Goal: Task Accomplishment & Management: Manage account settings

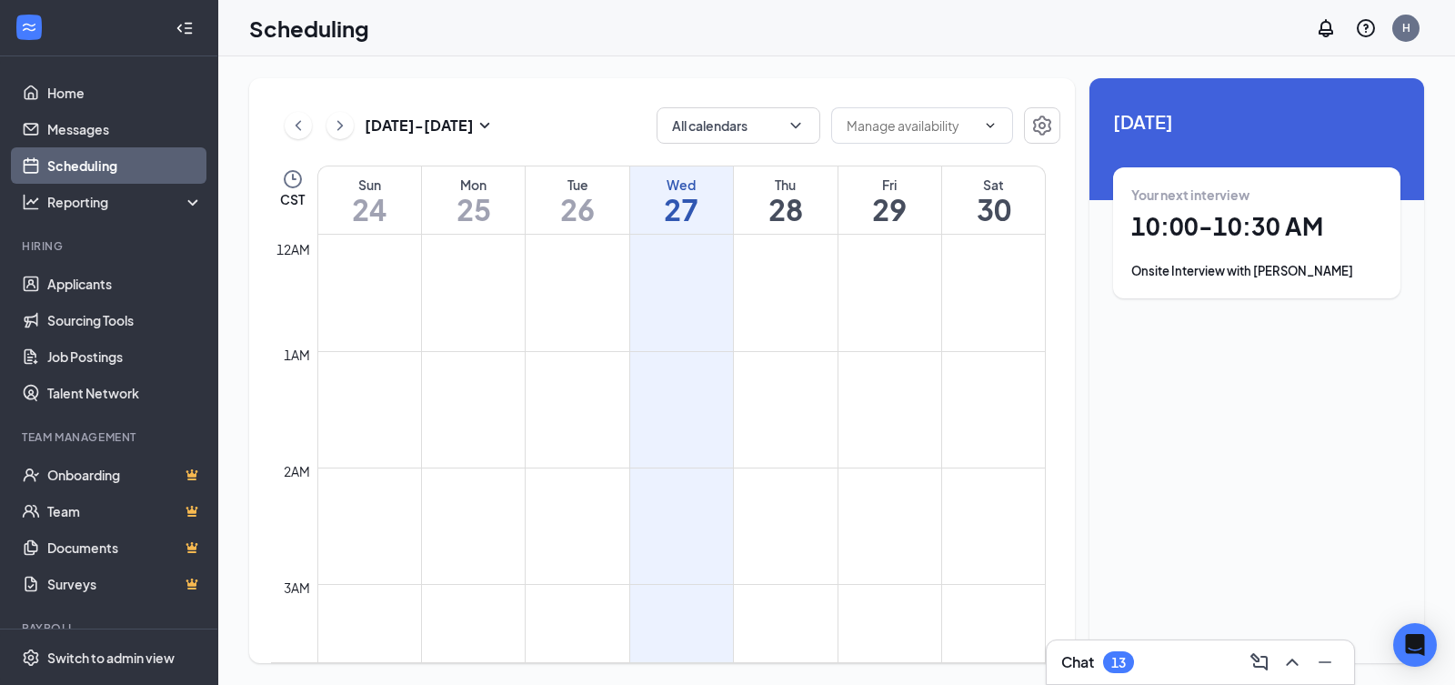
scroll to position [894, 0]
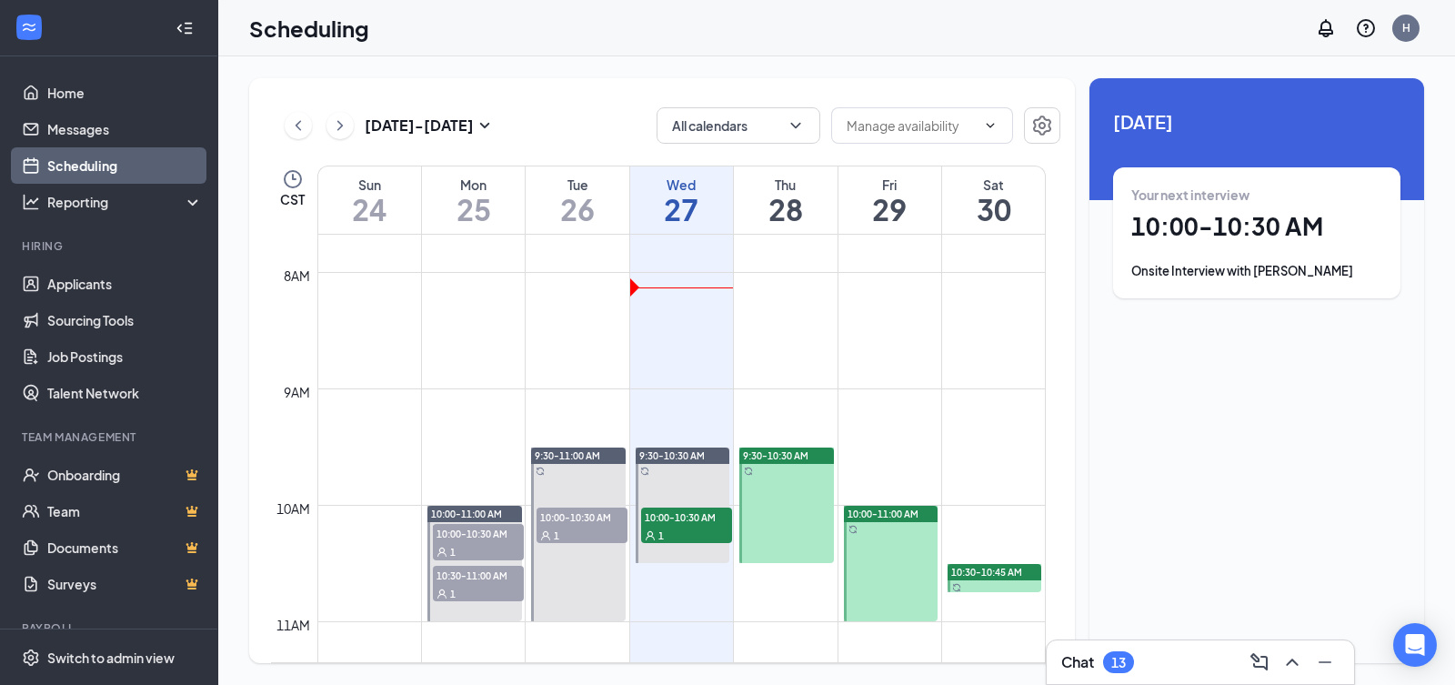
click at [581, 514] on span "10:00-10:30 AM" at bounding box center [582, 516] width 91 height 18
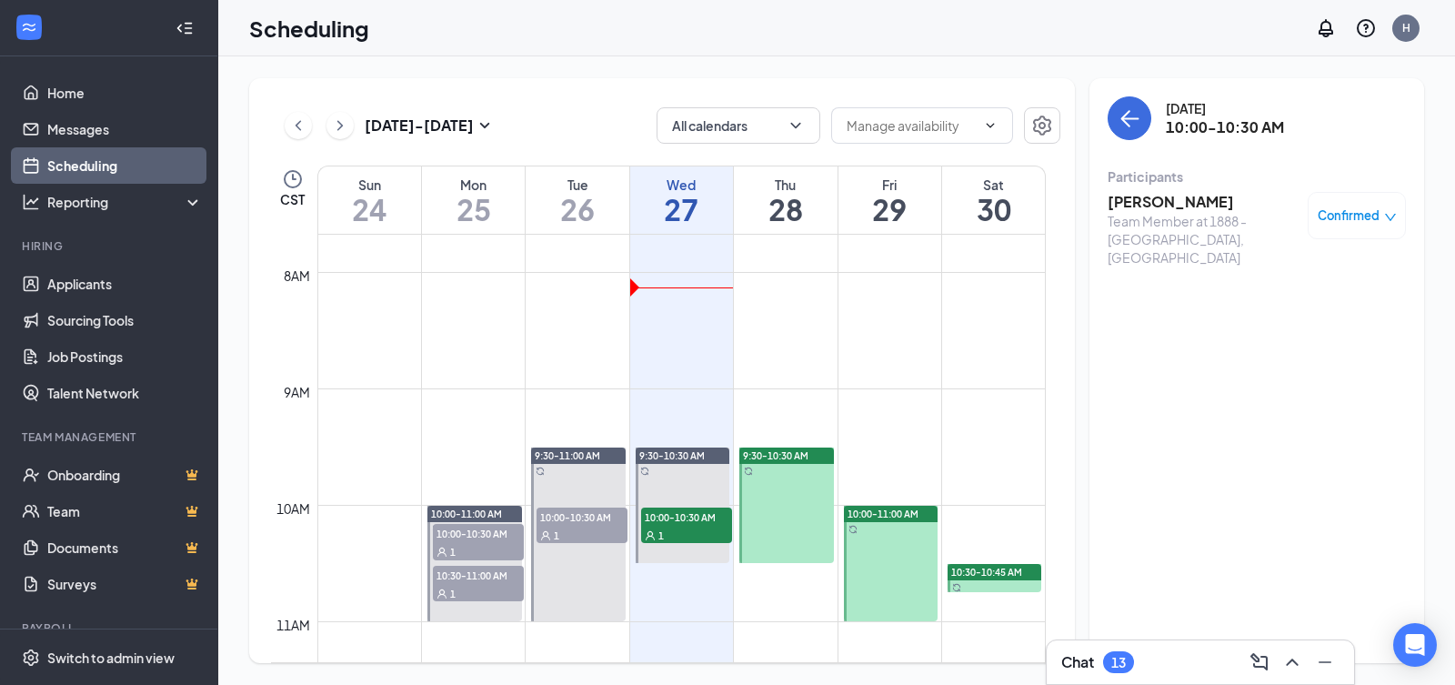
click at [557, 461] on span "9:30-11:00 AM" at bounding box center [567, 455] width 65 height 13
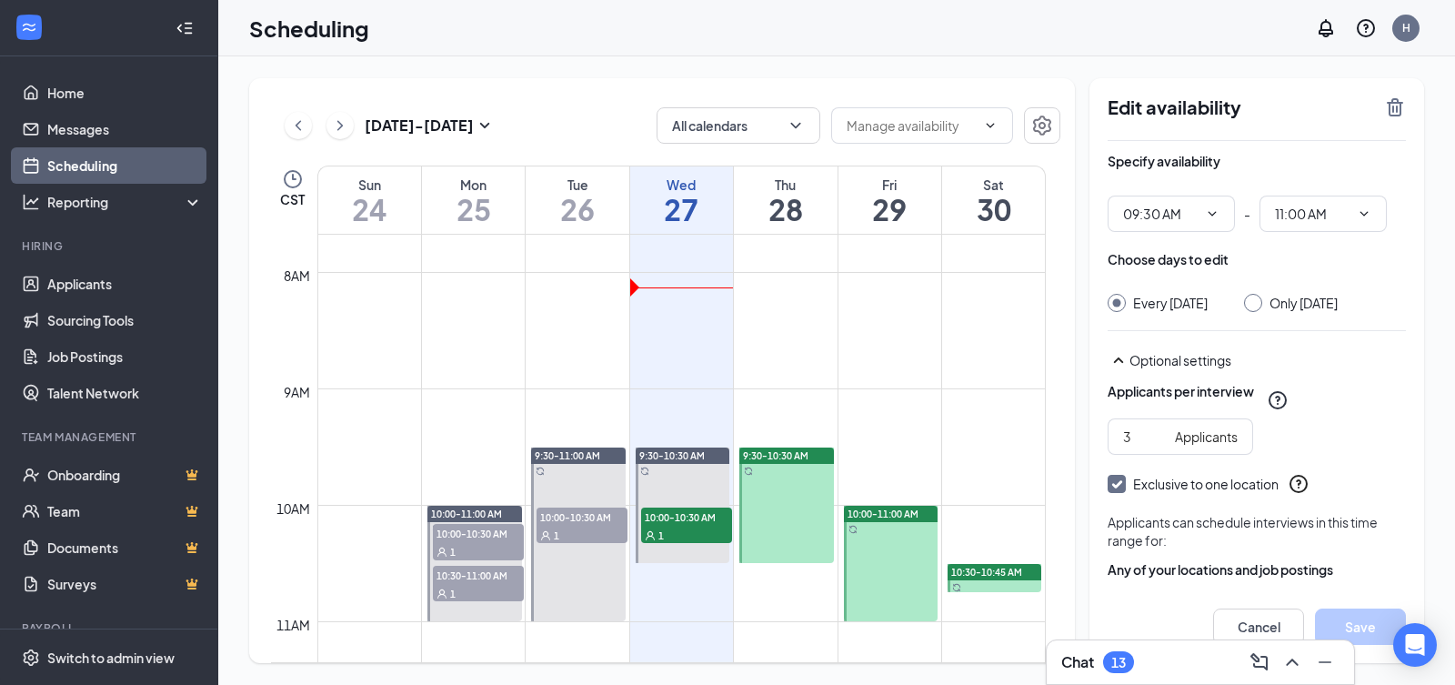
click at [761, 477] on div at bounding box center [786, 504] width 95 height 115
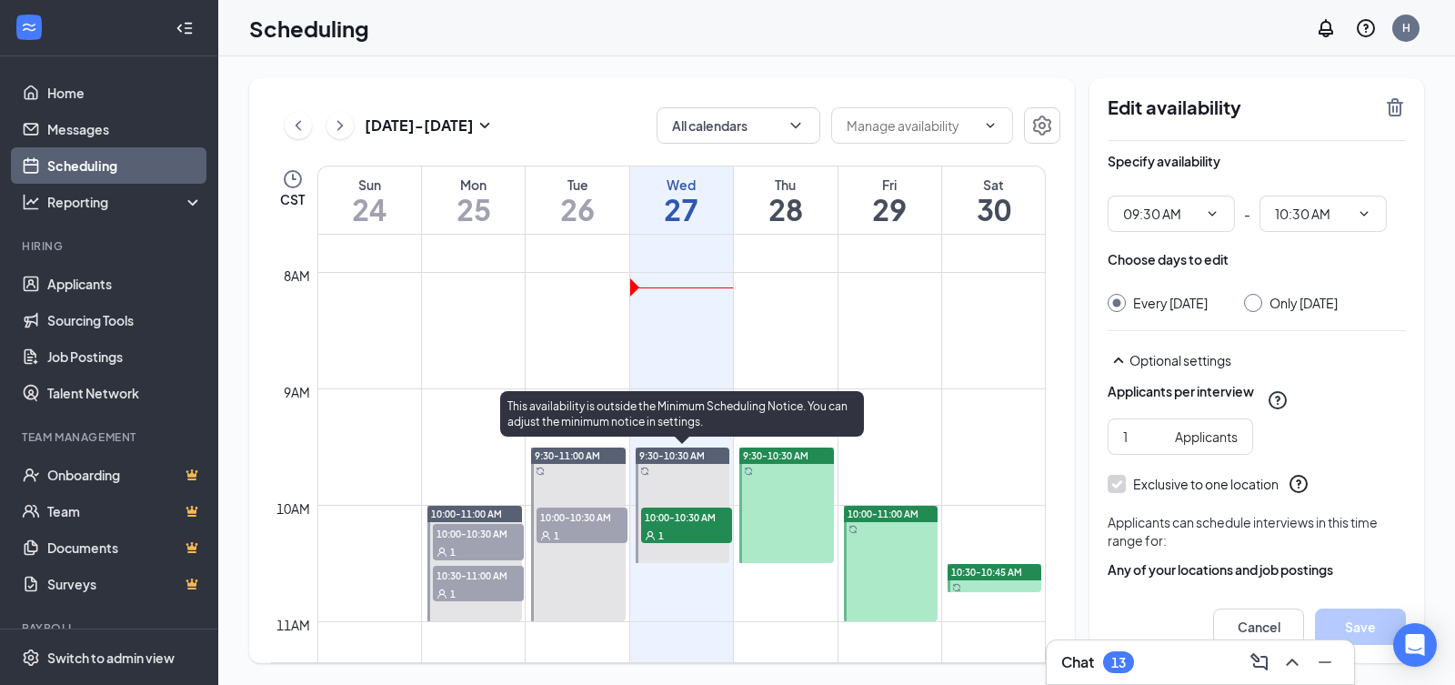
click at [699, 517] on span "10:00-10:30 AM" at bounding box center [686, 516] width 91 height 18
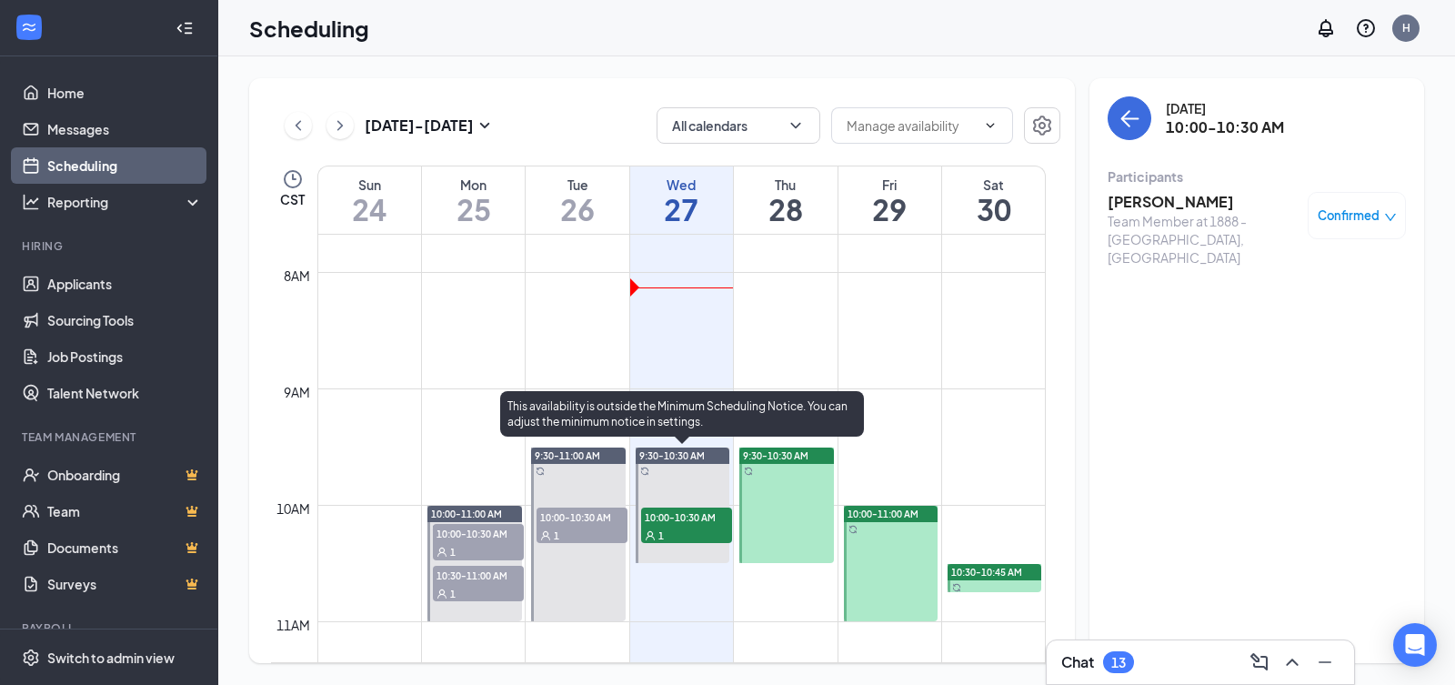
click at [673, 460] on span "9:30-10:30 AM" at bounding box center [671, 455] width 65 height 13
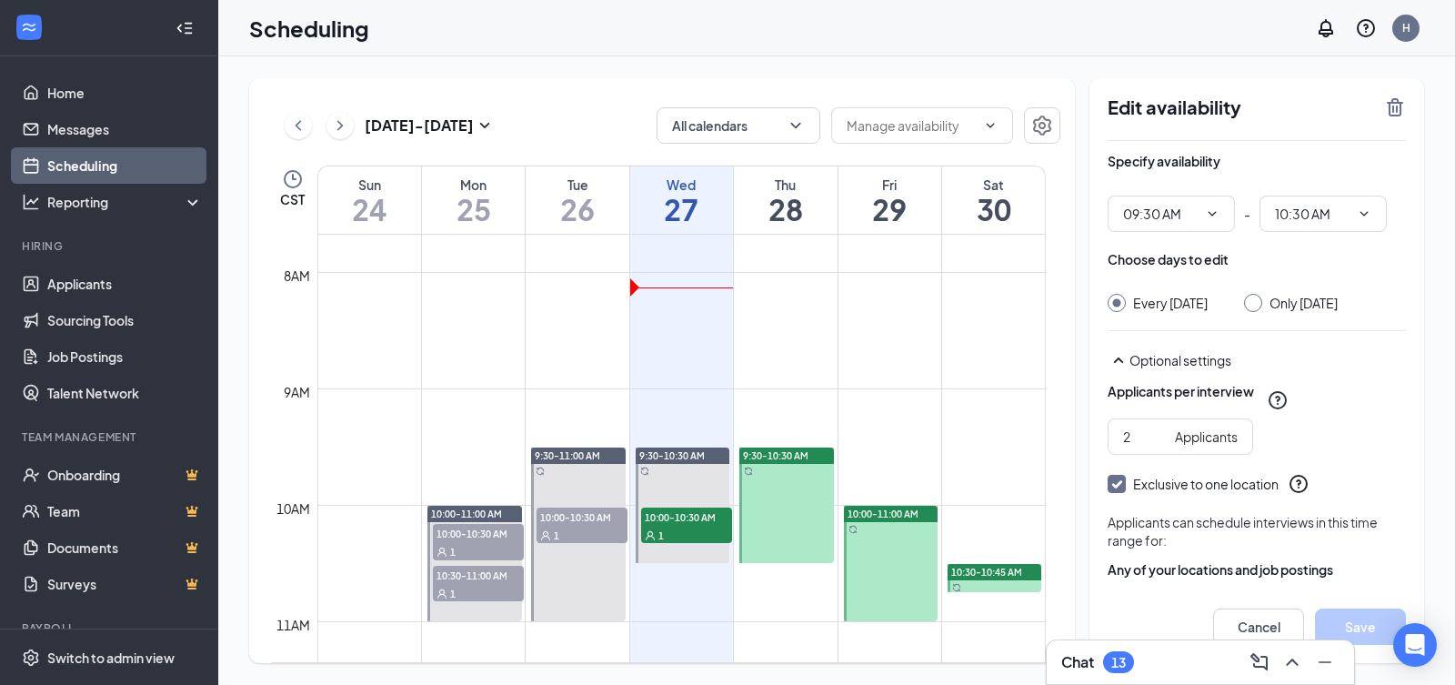
click at [574, 474] on div at bounding box center [578, 534] width 95 height 174
click at [606, 535] on div "1" at bounding box center [582, 535] width 91 height 18
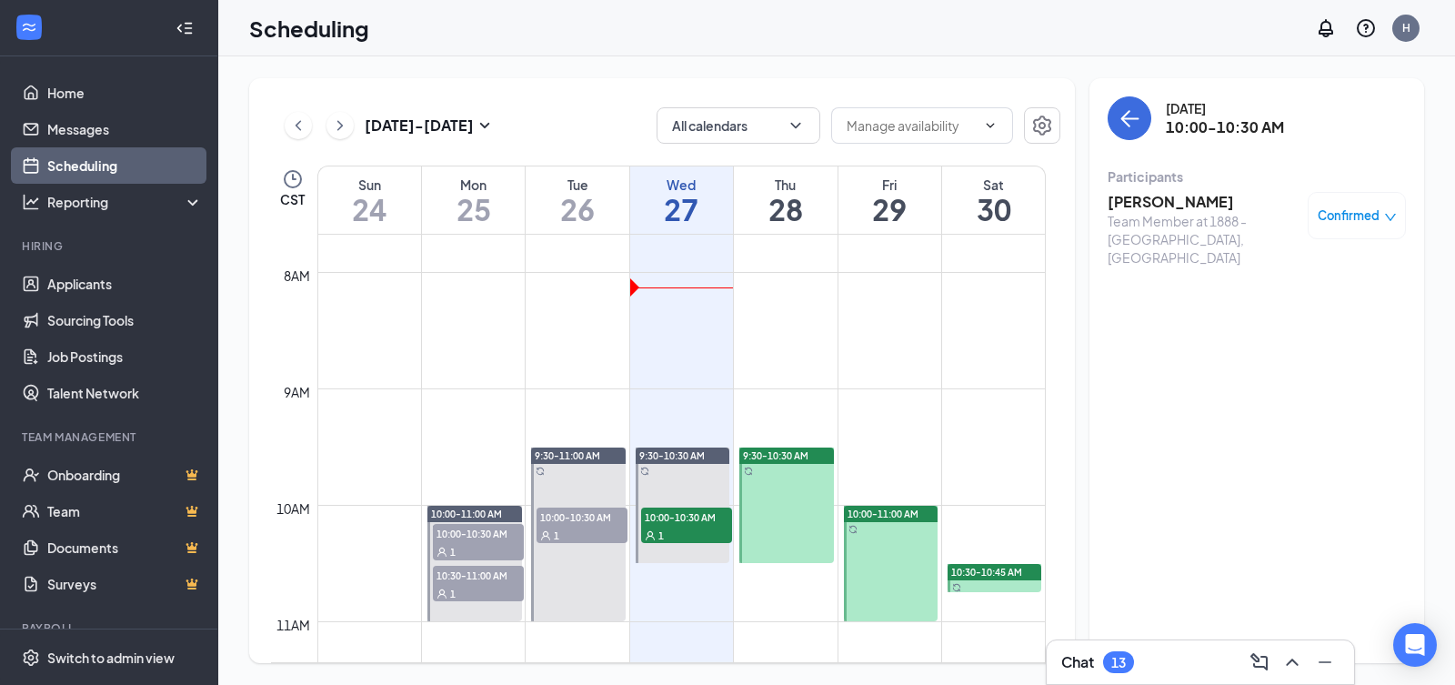
click at [500, 541] on span "10:00-10:30 AM" at bounding box center [478, 533] width 91 height 18
click at [503, 585] on div "10:30-11:00 AM 1" at bounding box center [478, 584] width 91 height 36
click at [605, 524] on div "10:00-10:30 AM 1" at bounding box center [582, 525] width 91 height 36
click at [568, 445] on td at bounding box center [681, 431] width 728 height 29
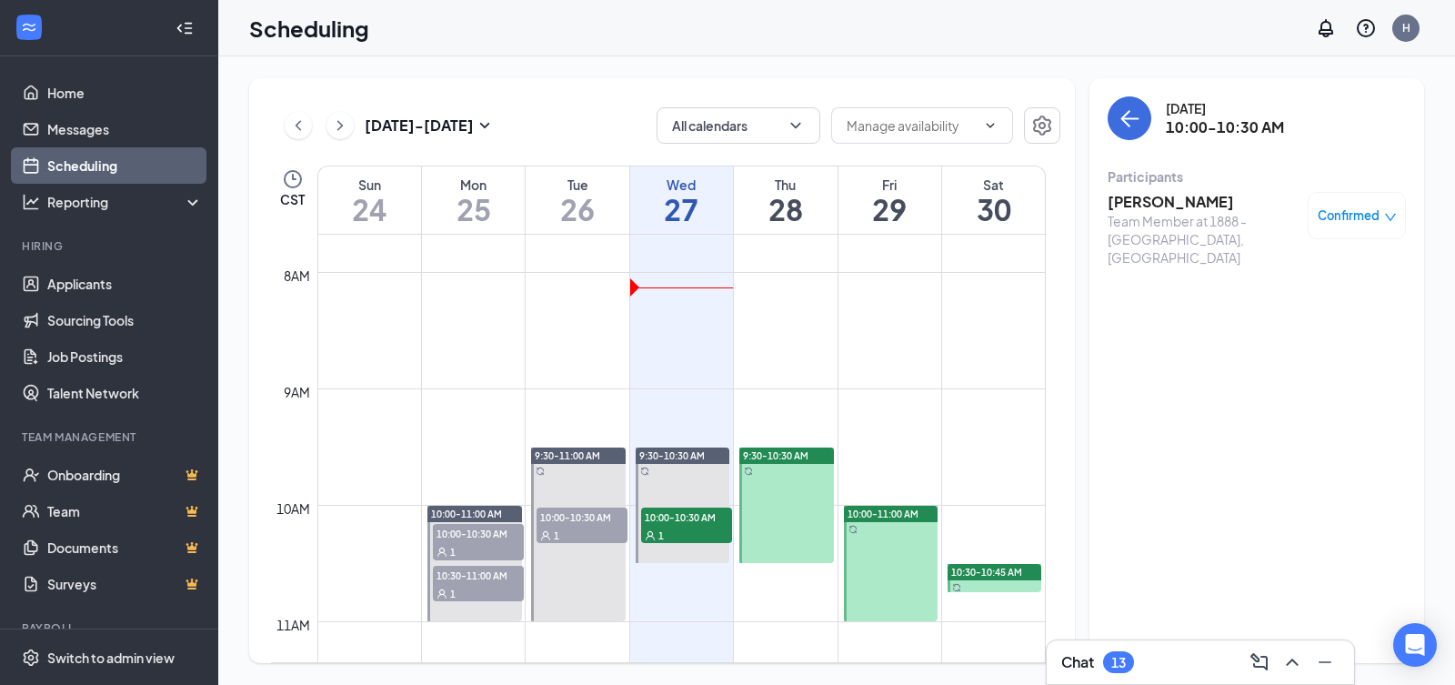
click at [574, 455] on span "9:30-11:00 AM" at bounding box center [567, 455] width 65 height 13
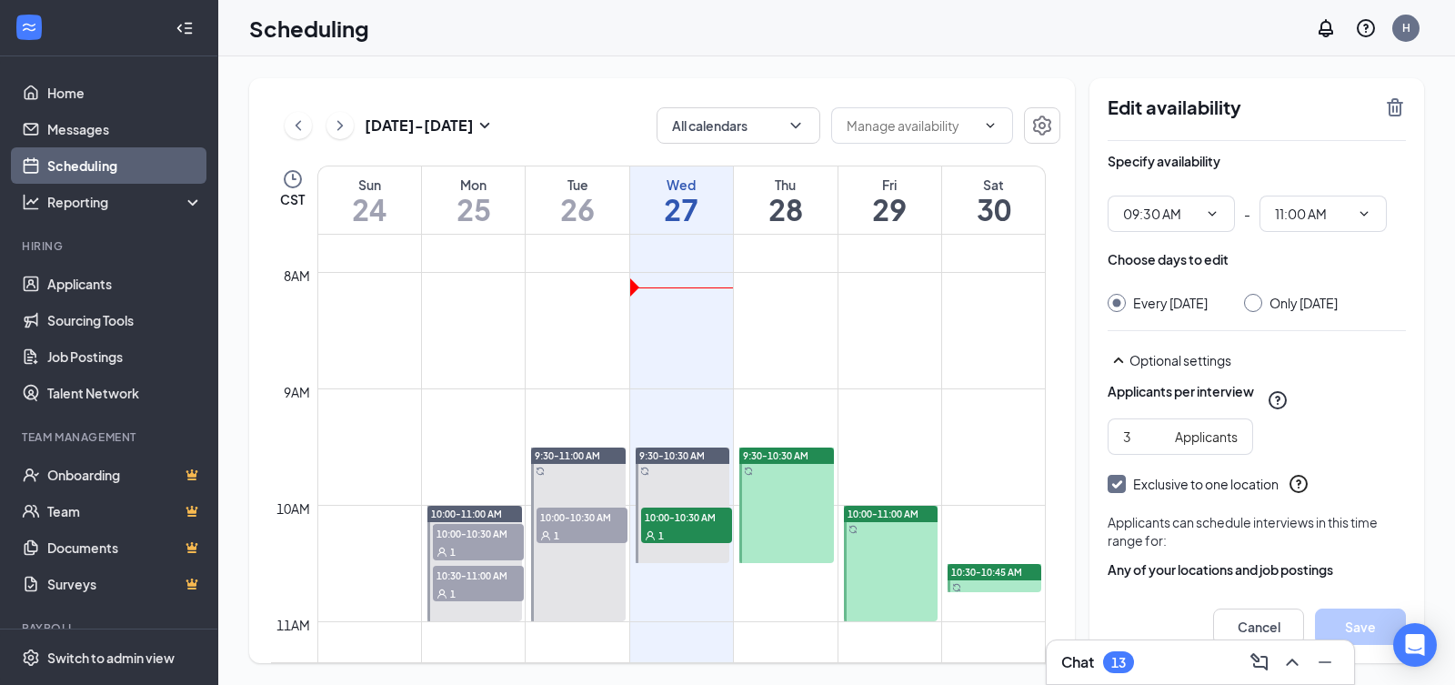
type input "09:30 AM"
type input "11:00 AM"
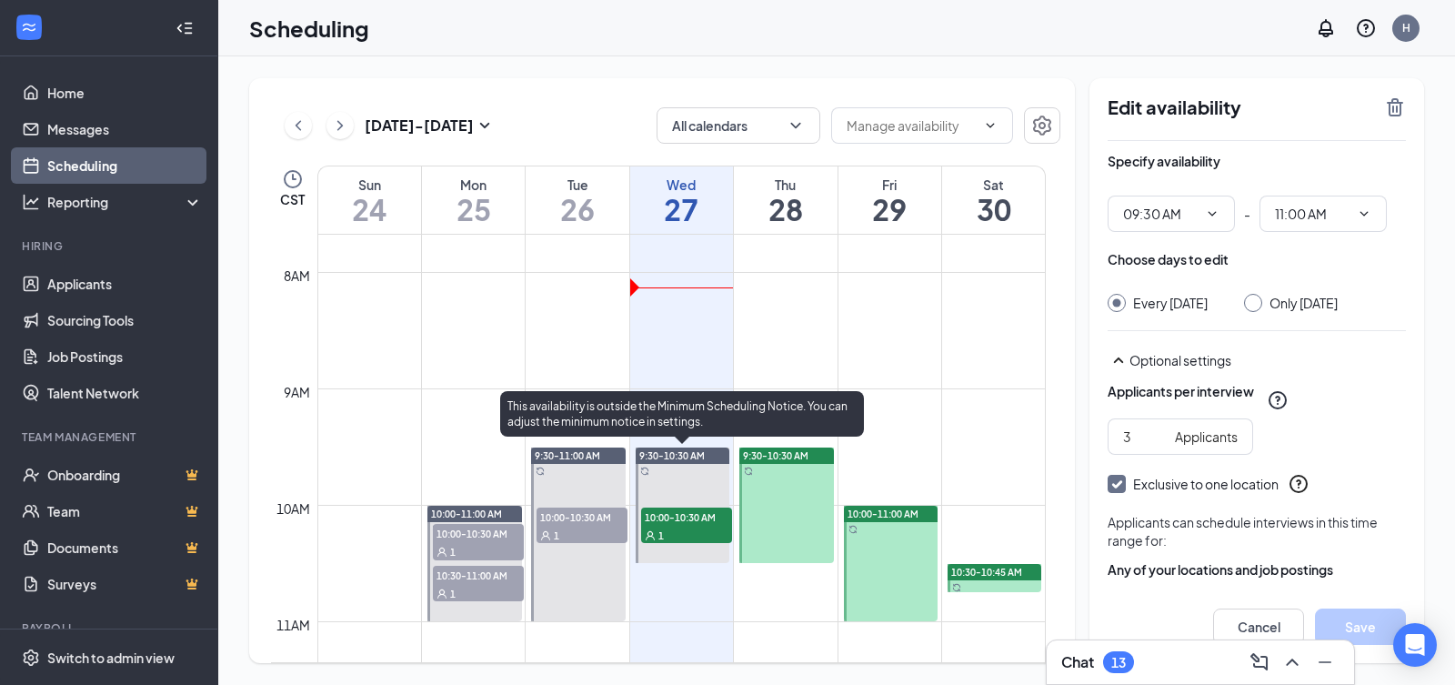
click at [673, 470] on div at bounding box center [683, 504] width 95 height 115
click at [709, 531] on div "1" at bounding box center [686, 535] width 91 height 18
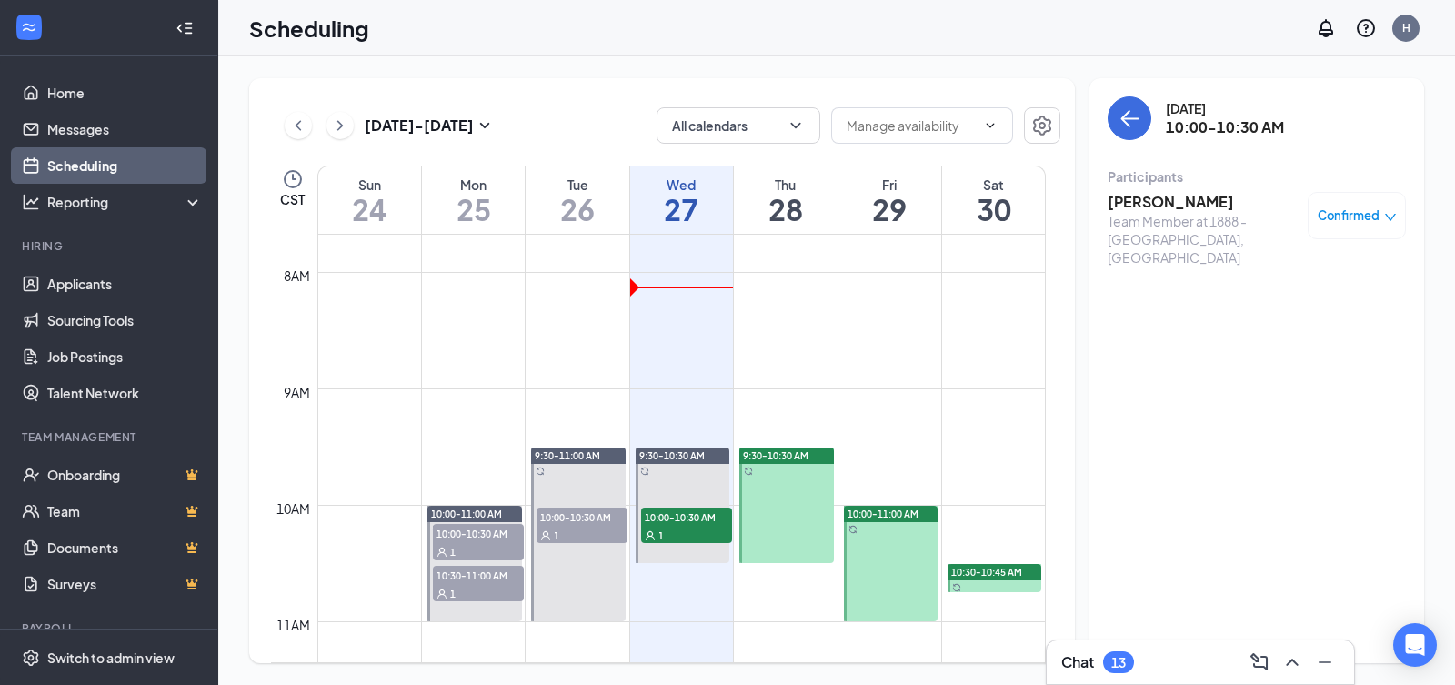
click at [802, 476] on div at bounding box center [786, 504] width 95 height 115
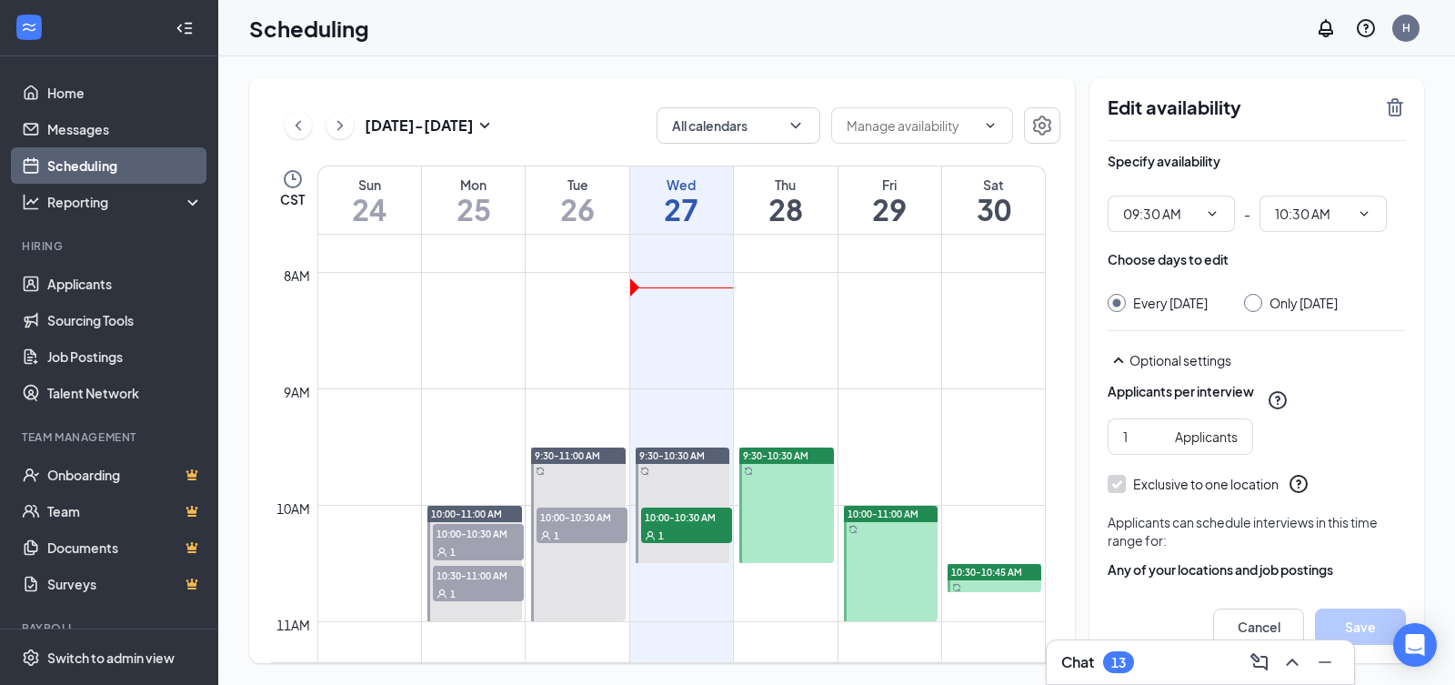
click at [761, 446] on td at bounding box center [681, 431] width 728 height 29
click at [788, 476] on div at bounding box center [786, 504] width 95 height 115
click at [943, 545] on td at bounding box center [681, 548] width 728 height 29
click at [906, 559] on div at bounding box center [891, 563] width 95 height 115
click at [882, 427] on td at bounding box center [681, 431] width 728 height 29
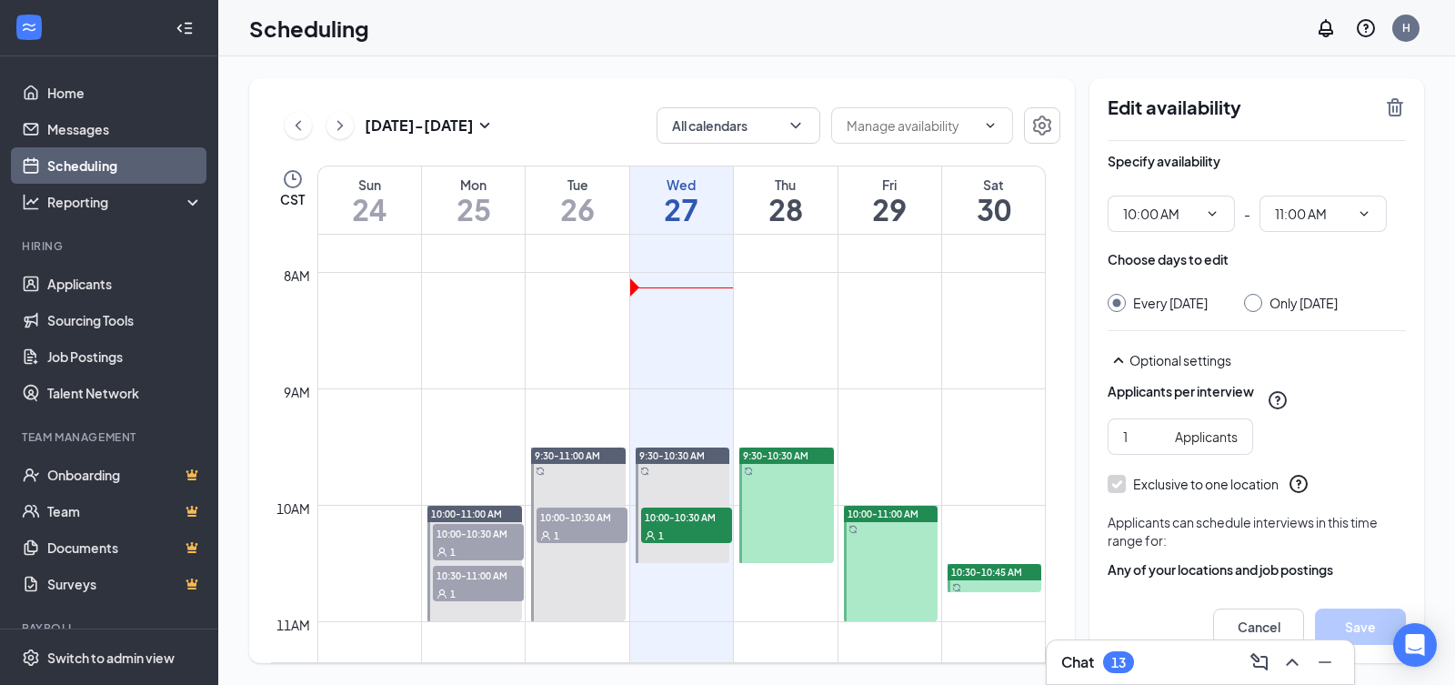
click at [667, 200] on h1 "27" at bounding box center [681, 209] width 103 height 31
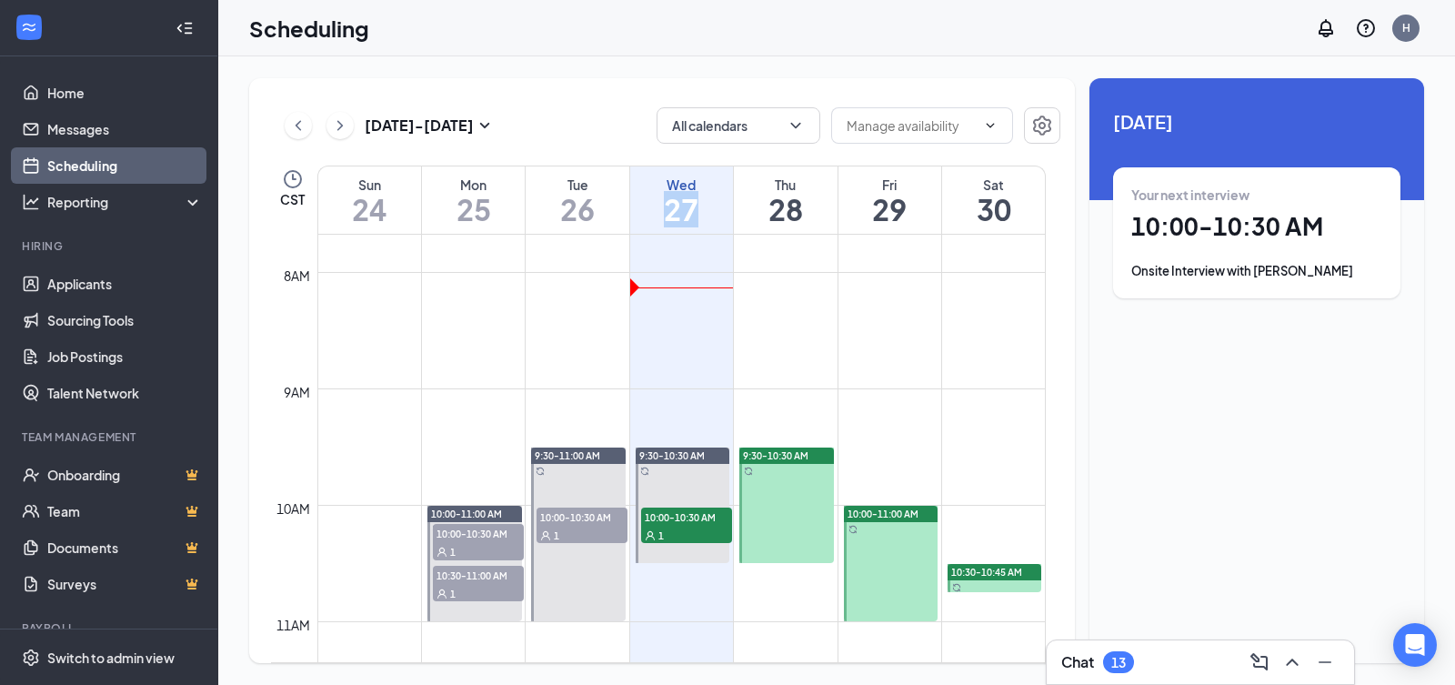
drag, startPoint x: 667, startPoint y: 200, endPoint x: 570, endPoint y: 208, distance: 97.6
click at [570, 208] on h1 "26" at bounding box center [577, 209] width 103 height 31
click at [596, 516] on span "10:00-10:30 AM" at bounding box center [582, 516] width 91 height 18
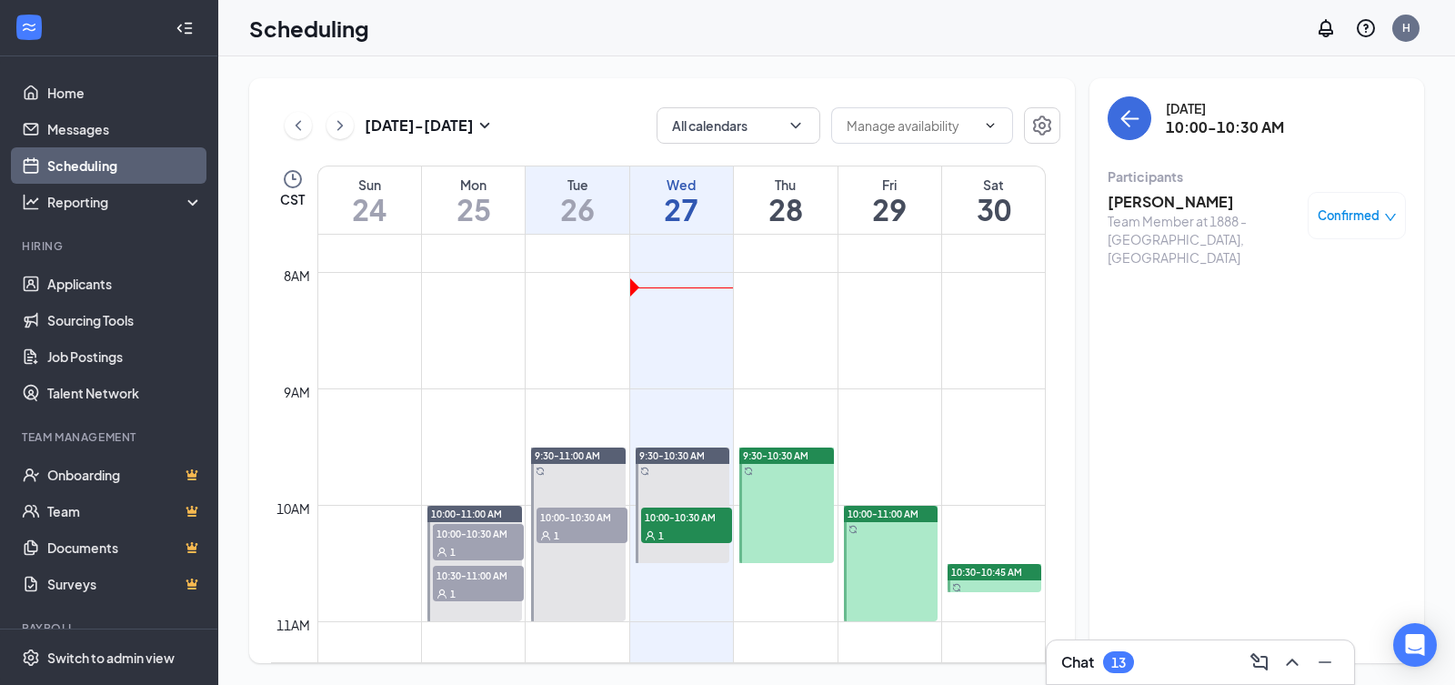
click at [570, 465] on div at bounding box center [578, 534] width 95 height 174
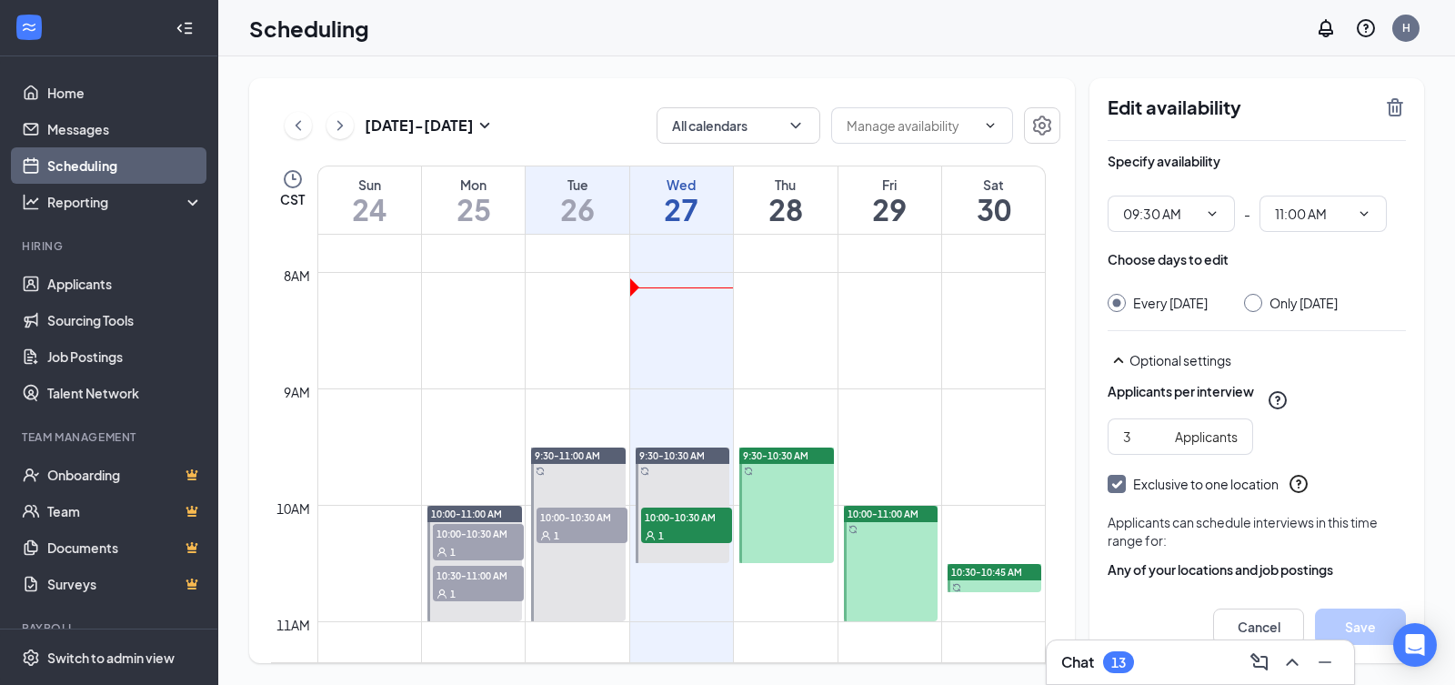
type input "09:30 AM"
type input "11:00 AM"
click at [499, 246] on td at bounding box center [681, 257] width 728 height 29
drag, startPoint x: 448, startPoint y: 176, endPoint x: 455, endPoint y: 187, distance: 13.4
click at [448, 175] on div "Mon 25" at bounding box center [473, 199] width 103 height 67
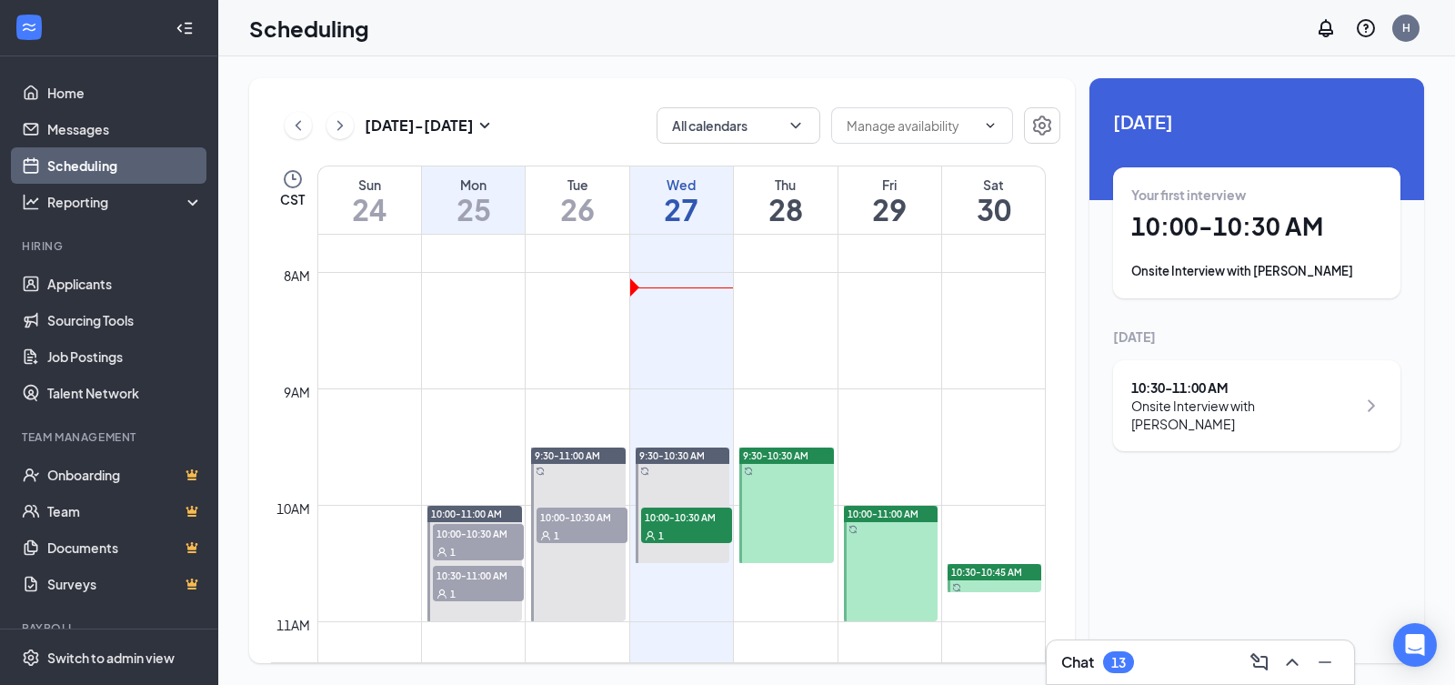
click at [460, 194] on h1 "25" at bounding box center [473, 209] width 103 height 31
click at [377, 212] on h1 "24" at bounding box center [369, 209] width 103 height 31
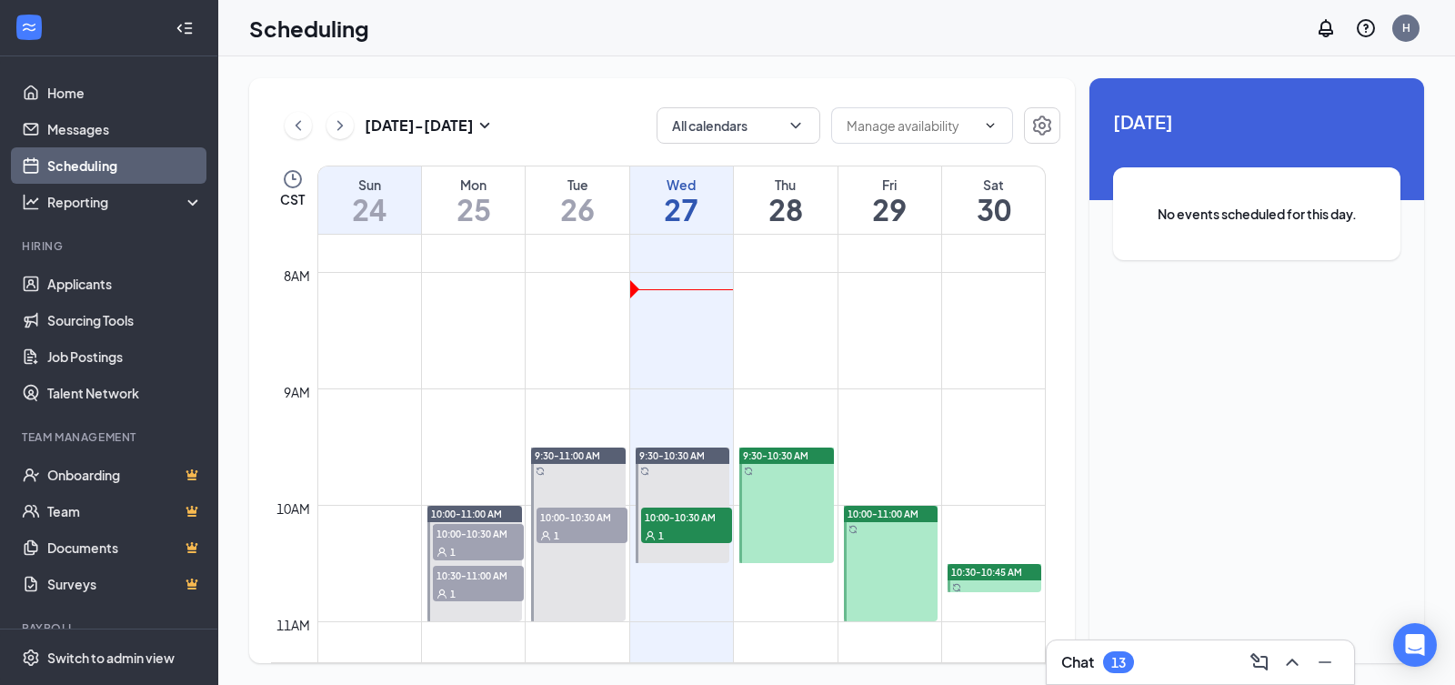
click at [627, 206] on h1 "26" at bounding box center [577, 209] width 103 height 31
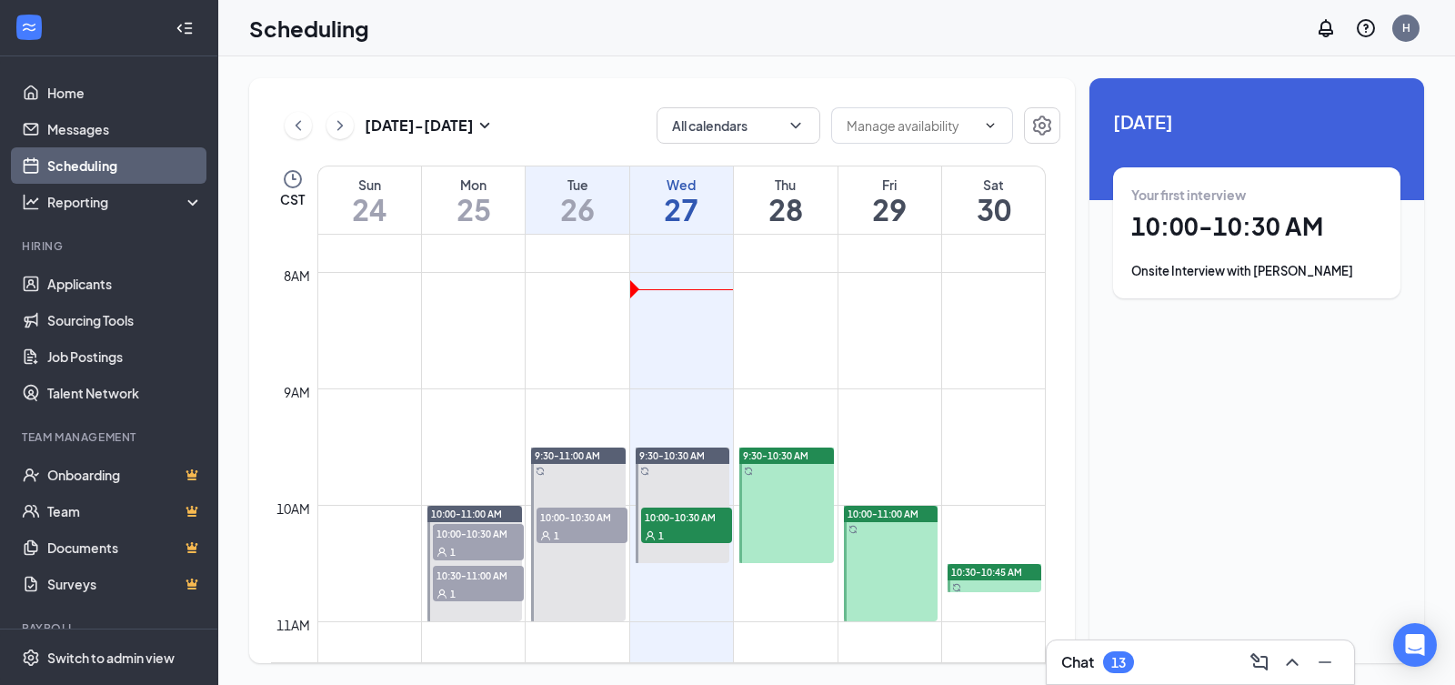
click at [678, 186] on div "Wed" at bounding box center [681, 185] width 103 height 18
click at [607, 208] on h1 "26" at bounding box center [577, 209] width 103 height 31
click at [880, 216] on h1 "29" at bounding box center [889, 209] width 103 height 31
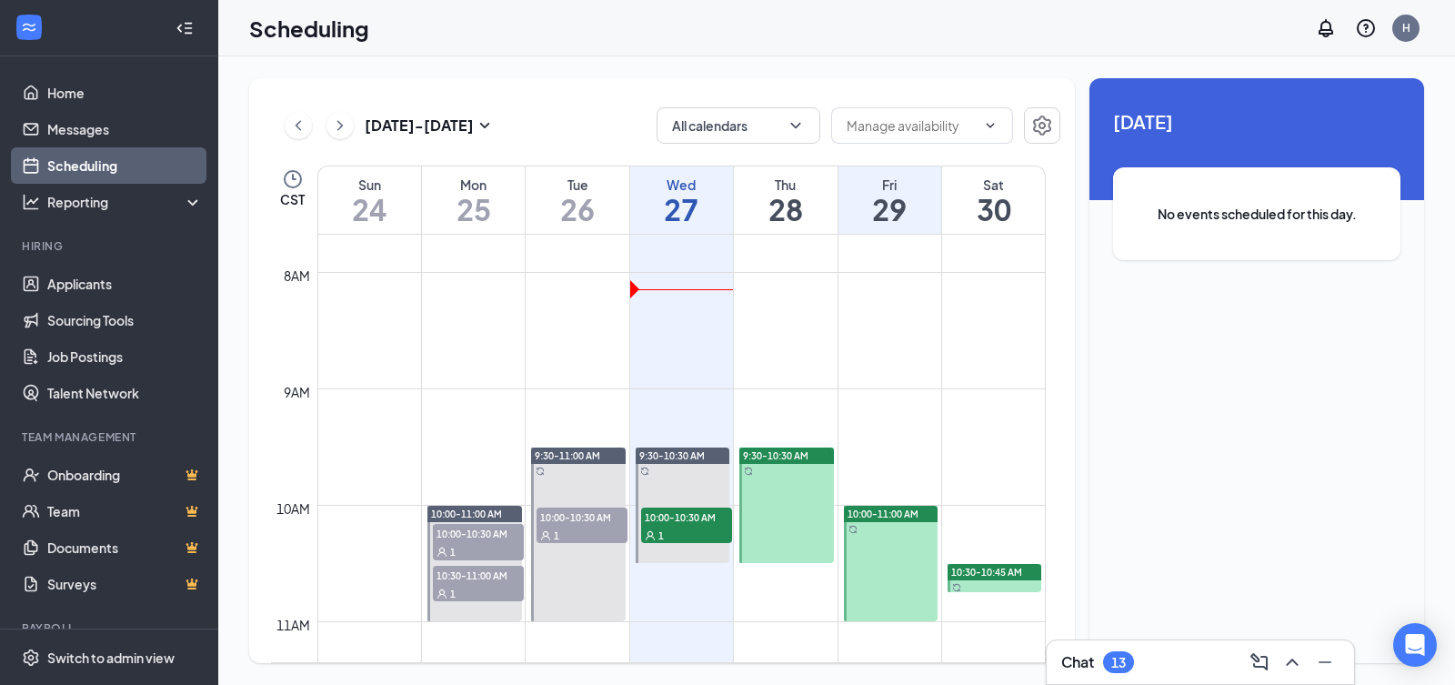
click at [944, 221] on h1 "30" at bounding box center [993, 209] width 103 height 31
click at [976, 216] on h1 "30" at bounding box center [993, 209] width 103 height 31
click at [1103, 638] on div "Unavailable in basic plan [DATE] No events scheduled for this day." at bounding box center [1256, 370] width 335 height 585
click at [1138, 655] on div "Chat 13" at bounding box center [1200, 661] width 278 height 29
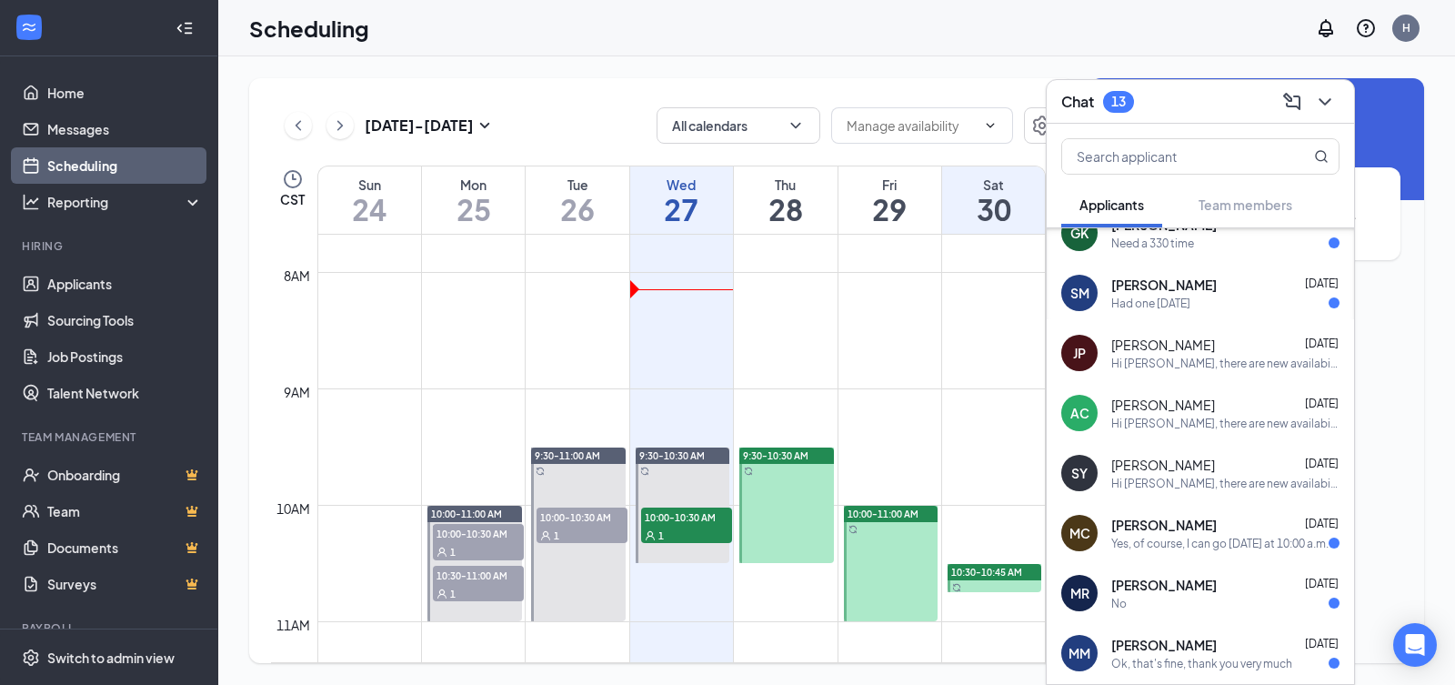
scroll to position [417, 0]
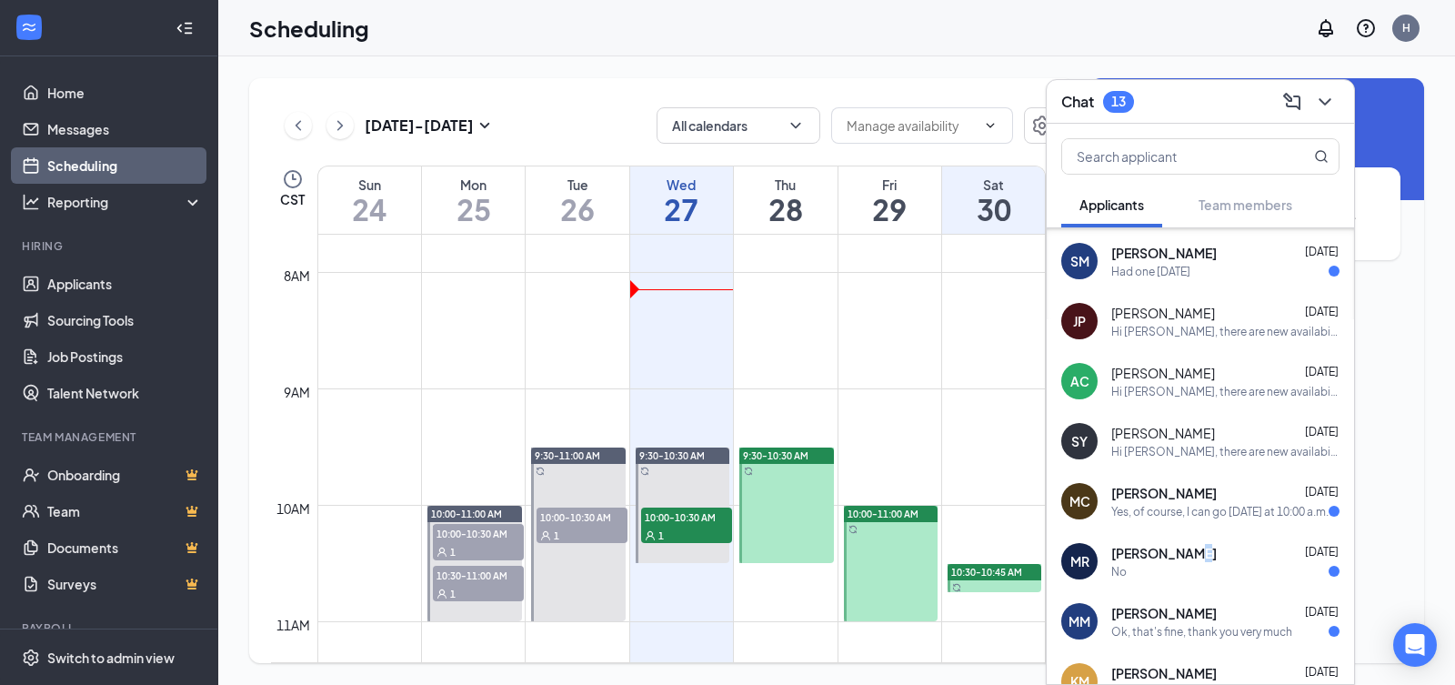
click at [1194, 561] on span "[PERSON_NAME]" at bounding box center [1163, 553] width 105 height 18
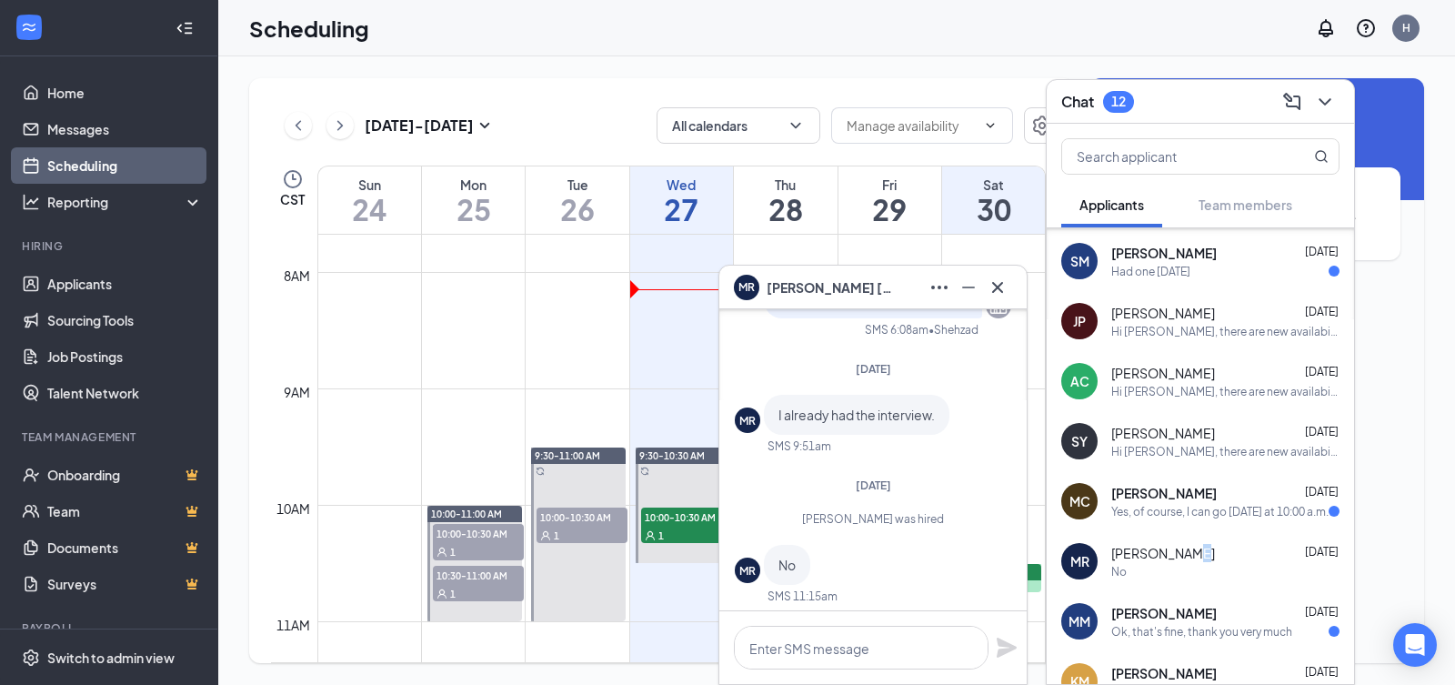
scroll to position [0, 0]
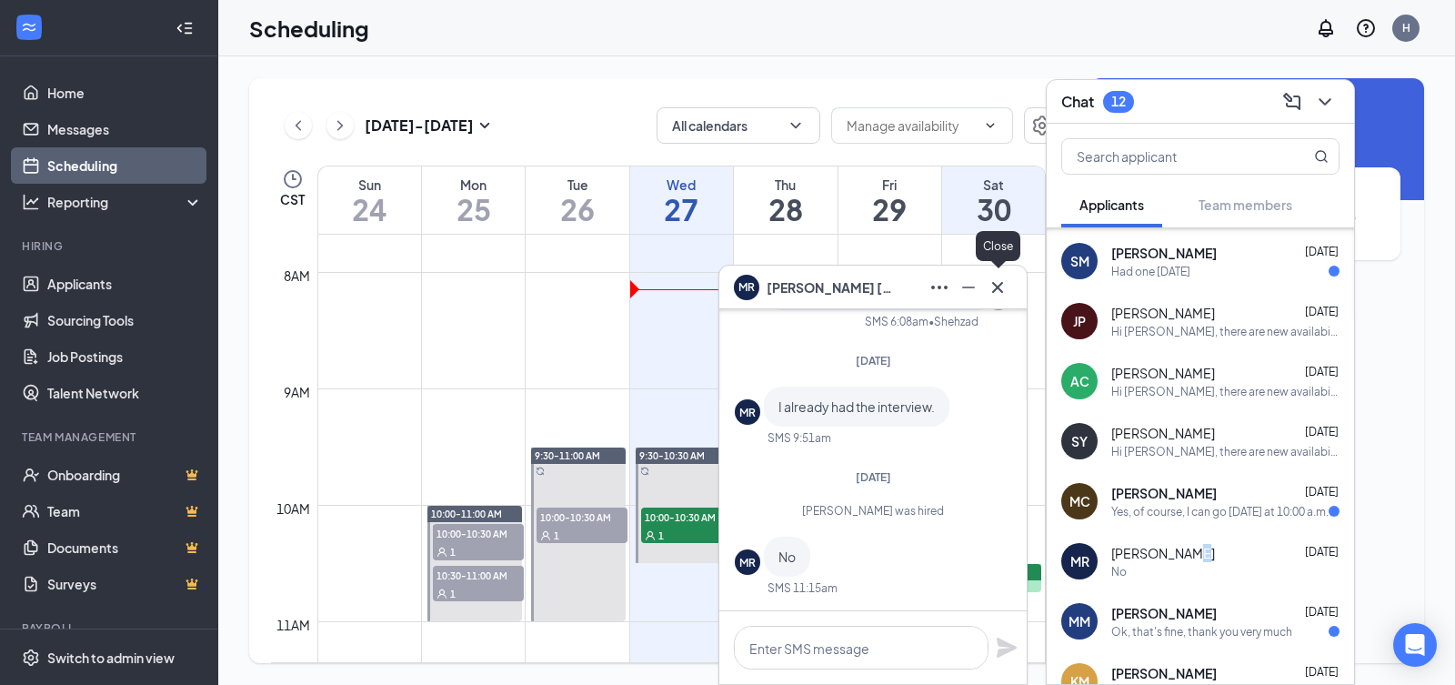
click at [1009, 284] on button at bounding box center [997, 287] width 29 height 29
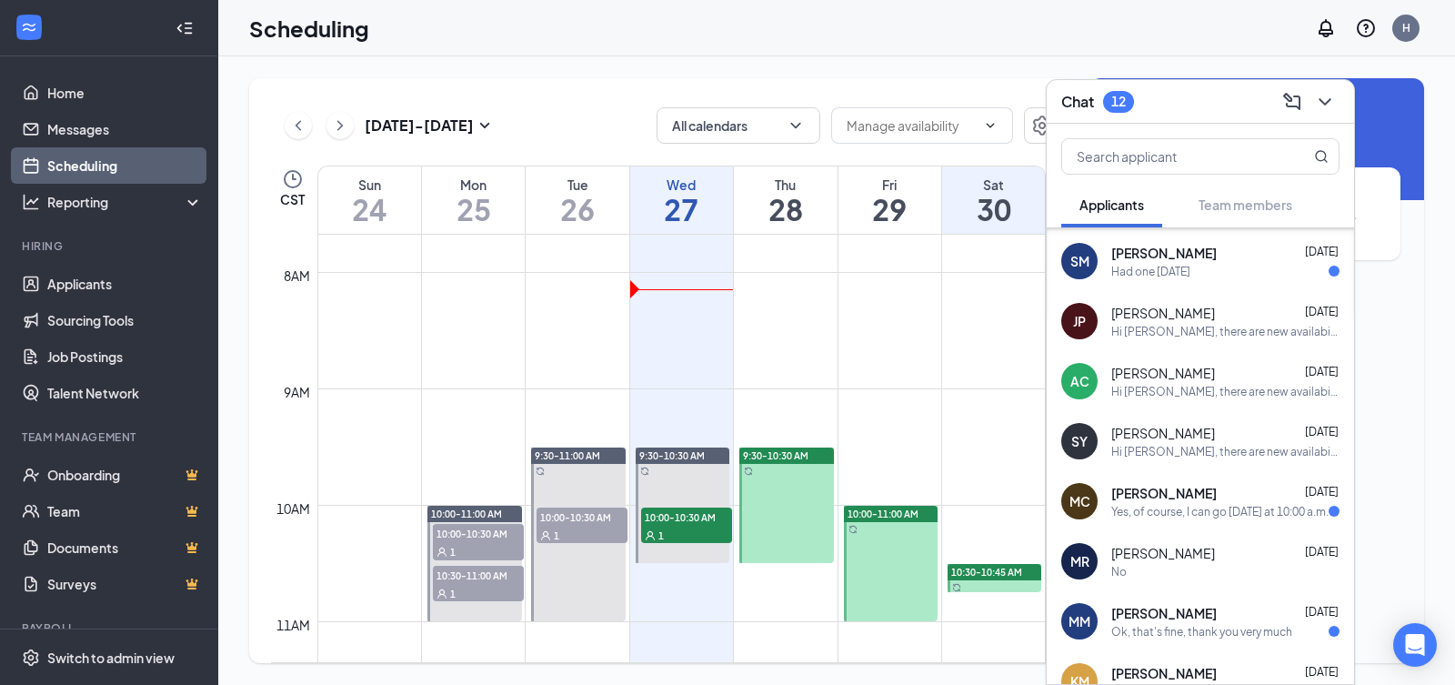
click at [1250, 266] on div "Had one [DATE]" at bounding box center [1225, 271] width 228 height 15
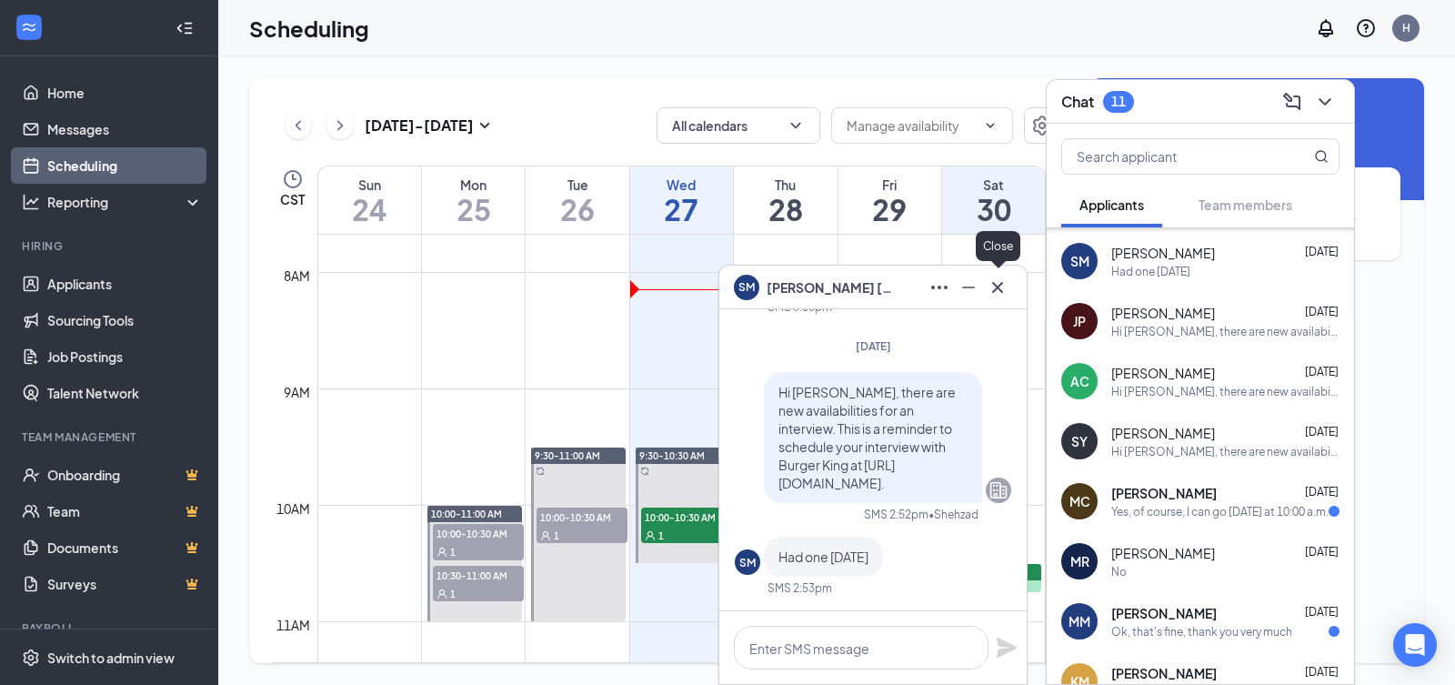
click at [1005, 298] on button at bounding box center [997, 287] width 29 height 29
